Goal: Task Accomplishment & Management: Complete application form

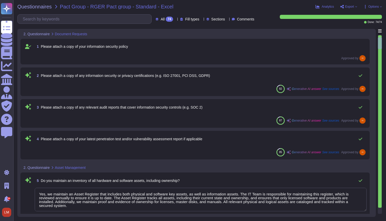
type textarea "Yes, we maintain an Asset Register that includes both physical and software key…"
type textarea "Yes, we have established, documented, approved, communicated, enforced, evaluat…"
type textarea "Yes, we maintain data flow documentation that identifies what data is processed…"
type textarea "Yes, we have established and communicated a comprehensive Information Security …"
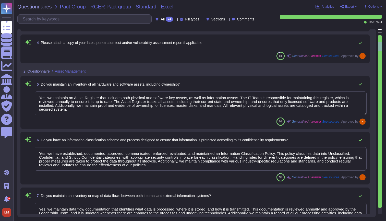
type textarea "Yes, we have an information security policy exception process that includes for…"
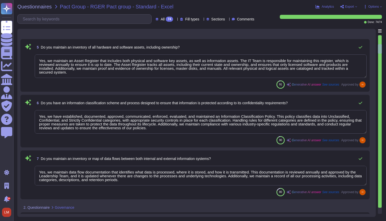
type textarea "Yes, the policies and procedures are reviewed and updated at least annually. Re…"
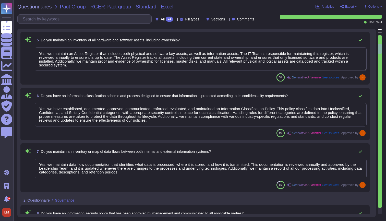
scroll to position [1, 0]
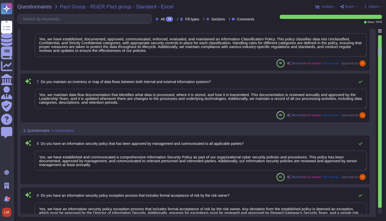
type textarea "Yes, we conduct regular cybersecurity risk assessments to identify and address …"
type textarea "Yes, we have designated individuals at the manager level responsible for inform…"
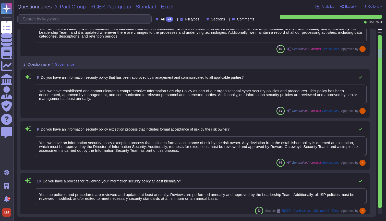
type textarea "Yes, we have a process in place to monitor changes to laws and regulations and …"
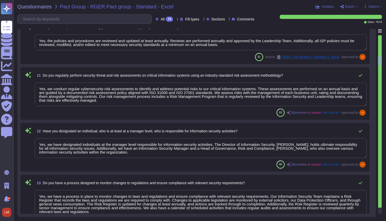
type textarea "Yes, we perform security assessments on potential suppliers prior to entering i…"
type textarea "Yes, our agreements with suppliers include appropriate measures designed to mee…"
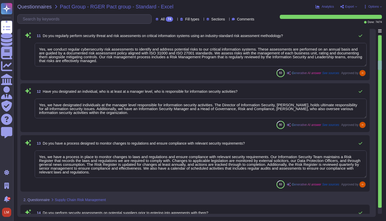
type textarea "Yes, we regularly evaluate suppliers to ensure they are meeting their security …"
type textarea "Access changes require evaluation and approval by the manager or applicable app…"
type textarea "Yes, all access to information systems can be traced to unique individuals. The…"
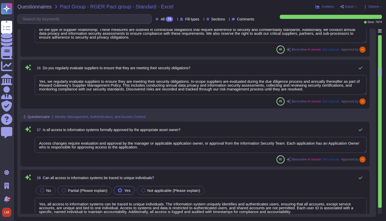
type textarea "Access rights to information systems are regularly reviewed for appropriateness…"
type textarea "Access rights to information systems are automatically revoked by the end of th…"
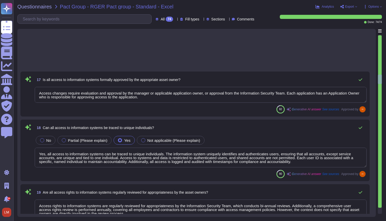
type textarea "Yes, we restrict and control the use of privileged accounts through a structure…"
type textarea "Yes, we manage access permissions and authorizations by incorporating the princ…"
type textarea "We don't have a typical IT infrastructure or network that would require remote …"
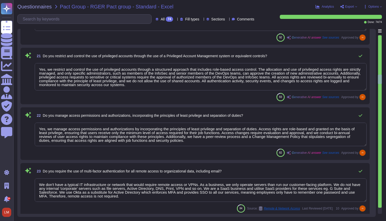
scroll to position [1000, 0]
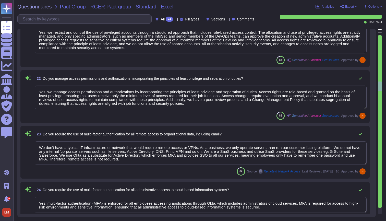
type textarea "Yes, multi-factor authentication (MFA) is enforced for all employees accessing …"
type textarea "Training is provided...."
type textarea "Yes, we conduct regular phishing simulation tests of our employees. This is par…"
type textarea "Yes, we conduct appropriate background checks on all new employees, contractors…"
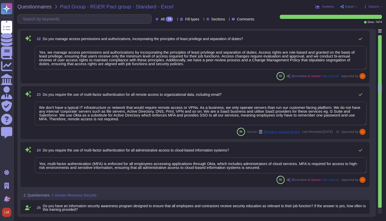
type textarea "All employment contracts include a confidentiality clause that covers all 'Conf…"
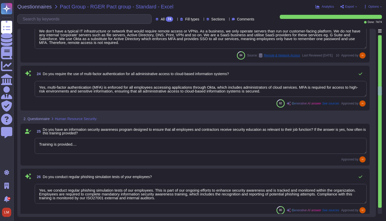
type textarea "All data classified as 'Confidential' must be encrypted when written on removab…"
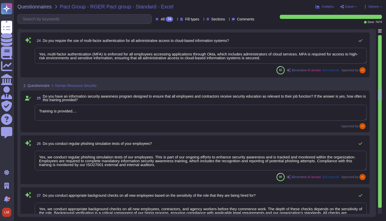
type textarea "Yes, we require that all media containing organizational data, including hardco…"
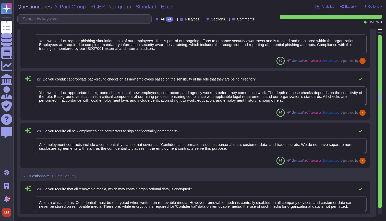
type textarea "Yes, our organization has implemented automated Data Loss Prevention (DLP) tool…"
type textarea "Yes, all laptops have full disk encryption applied. Specifically, laptops are e…"
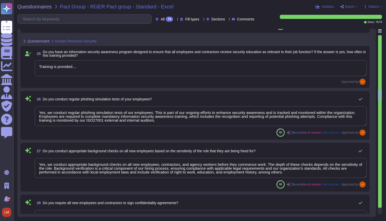
scroll to position [1182, 0]
type textarea "Yes, we manage access permissions and authorizations by incorporating the princ…"
type textarea "We don't have a typical IT infrastructure or network that would require remote …"
type textarea "Yes, multi-factor authentication (MFA) is enforced for all employees accessing …"
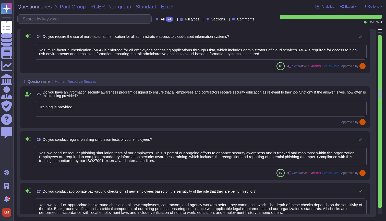
scroll to position [1144, 0]
